Goal: Find specific page/section

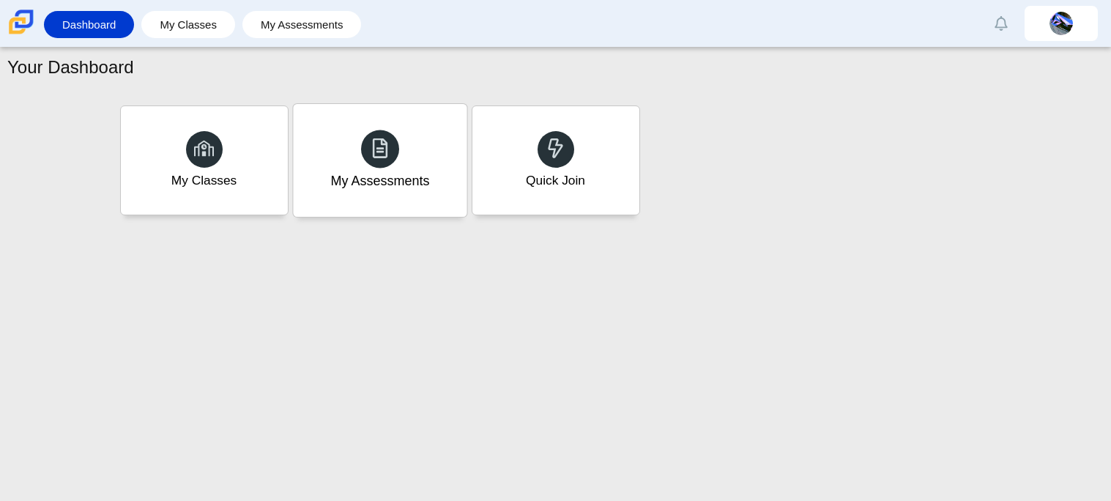
click at [357, 128] on div "My Assessments" at bounding box center [380, 160] width 174 height 113
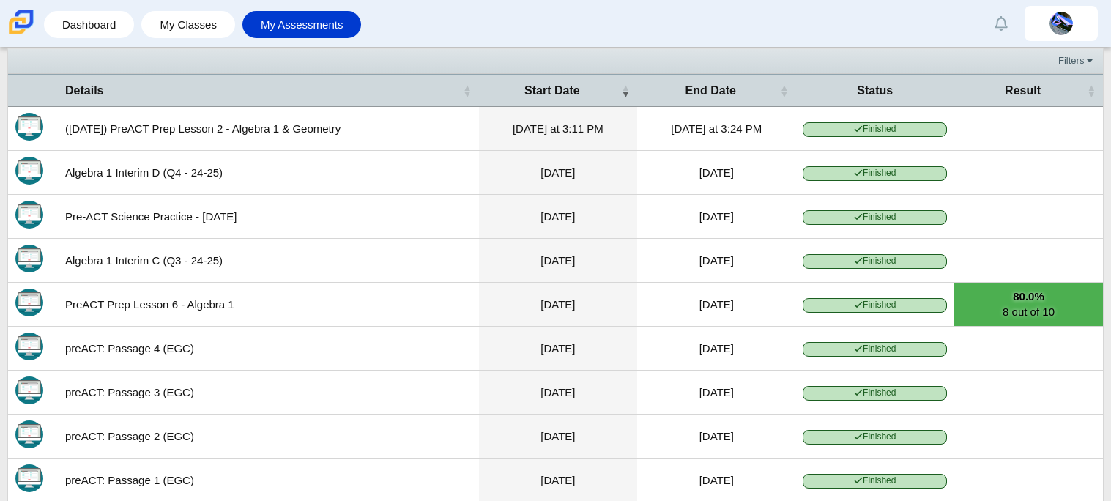
scroll to position [371, 0]
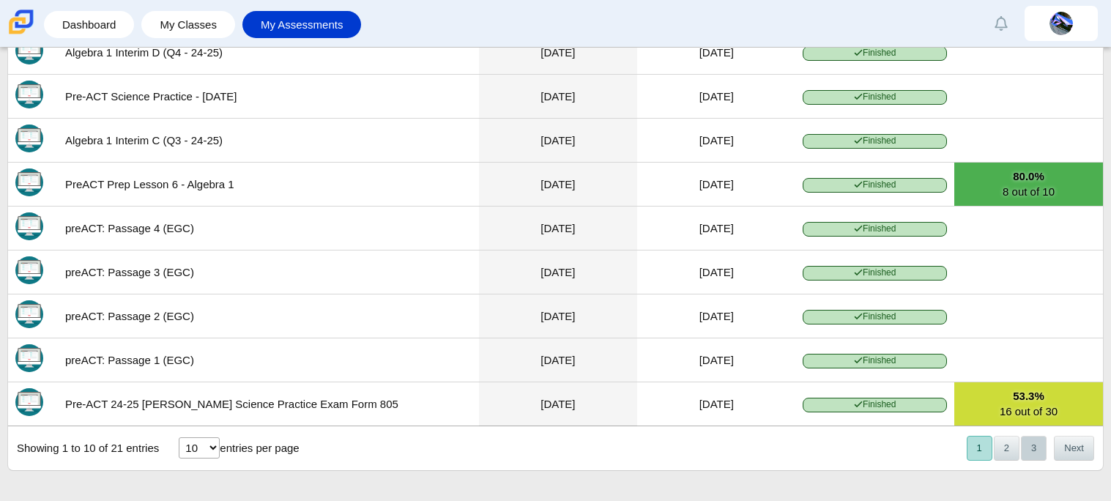
click at [1040, 441] on button "3" at bounding box center [1034, 448] width 26 height 24
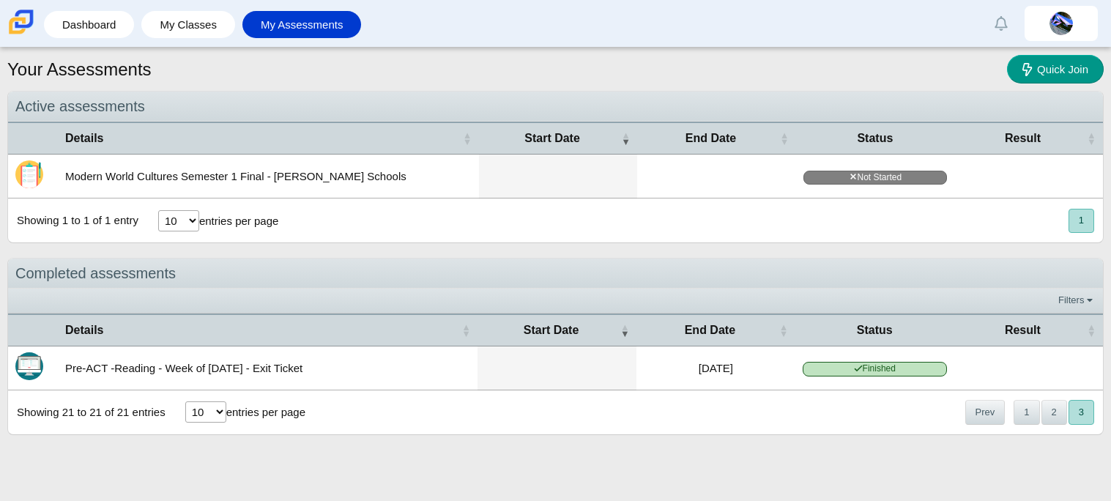
click at [1040, 441] on div "Active assessments Details Start Date End Date Status Result Modern World Cultu…" at bounding box center [555, 278] width 1097 height 374
click at [1048, 418] on button "2" at bounding box center [1055, 412] width 26 height 24
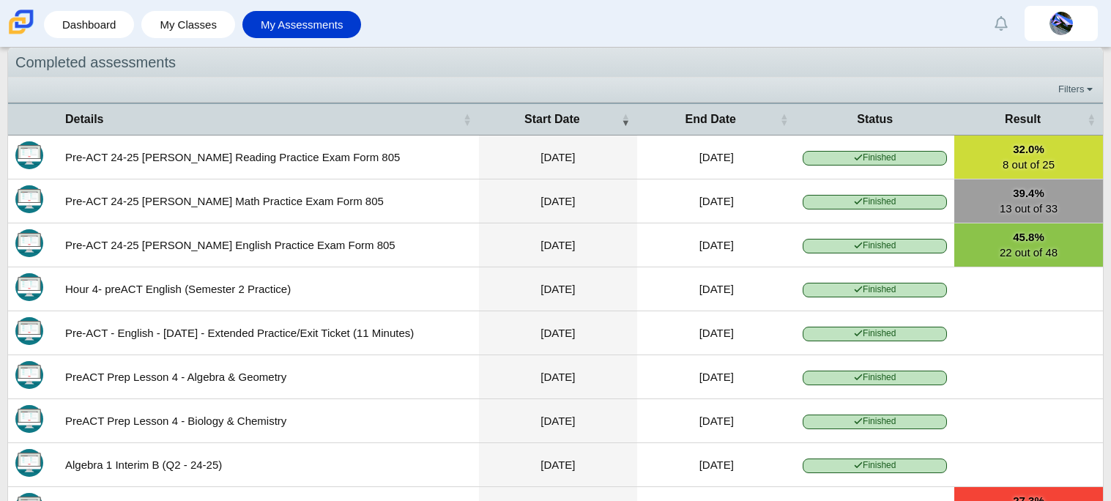
scroll to position [371, 0]
